Goal: Communication & Community: Connect with others

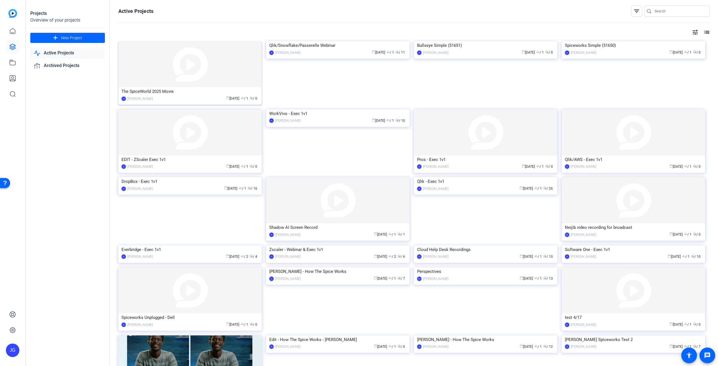
click at [181, 72] on img at bounding box center [189, 64] width 143 height 46
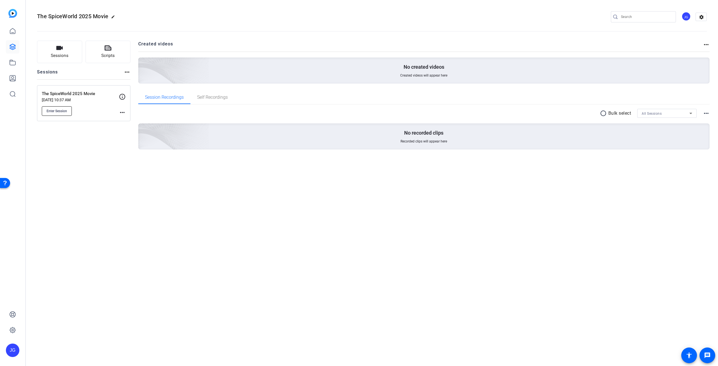
click at [66, 109] on span "Enter Session" at bounding box center [57, 111] width 20 height 4
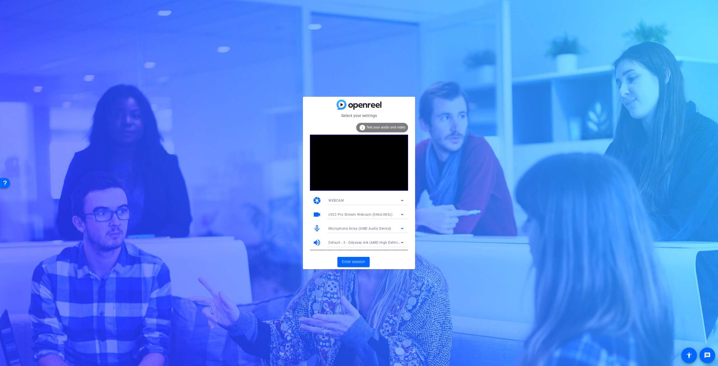
click at [403, 229] on icon at bounding box center [402, 228] width 7 height 7
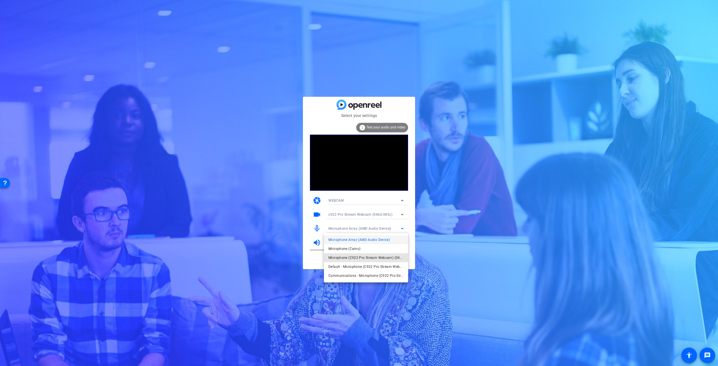
click at [353, 255] on span "Microphone (C922 Pro Stream Webcam) (046d:085c)" at bounding box center [365, 257] width 75 height 7
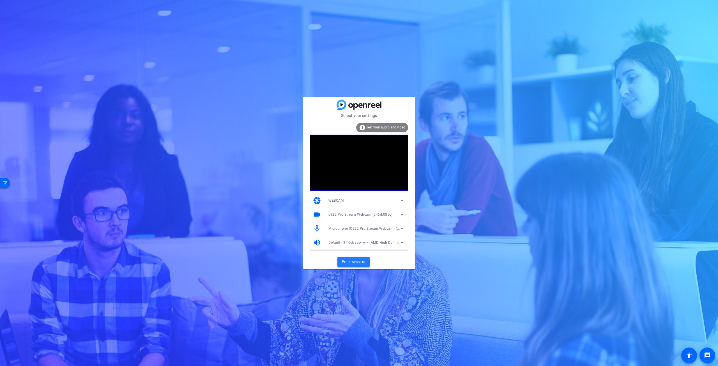
click at [355, 261] on span "Enter session" at bounding box center [353, 262] width 23 height 6
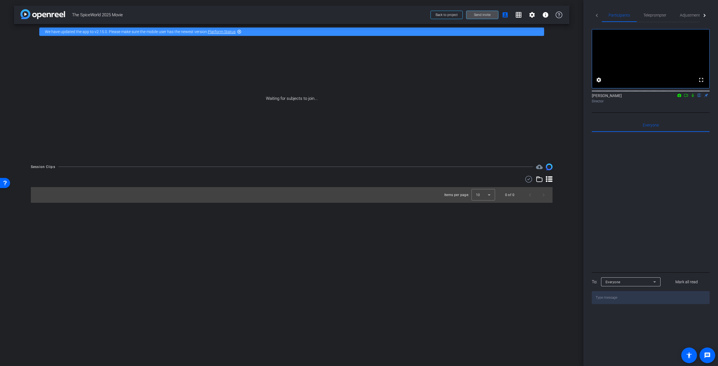
click at [478, 16] on span "Send invite" at bounding box center [482, 15] width 17 height 4
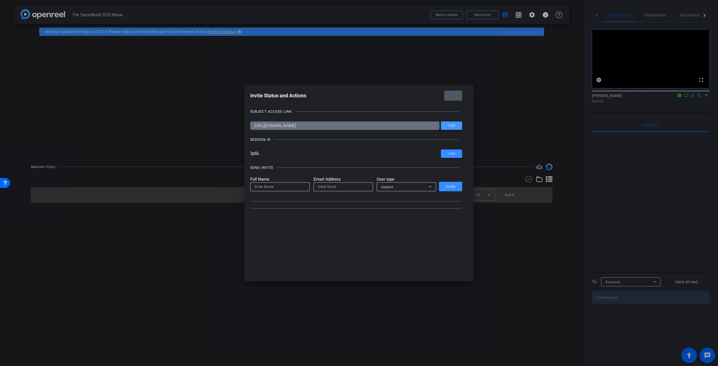
click at [453, 125] on span "Copy" at bounding box center [452, 125] width 8 height 4
